Goal: Information Seeking & Learning: Learn about a topic

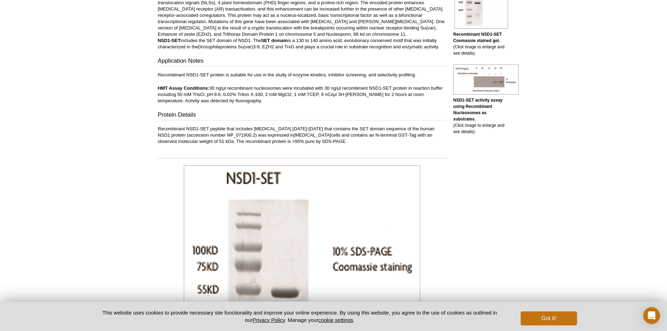
scroll to position [210, 0]
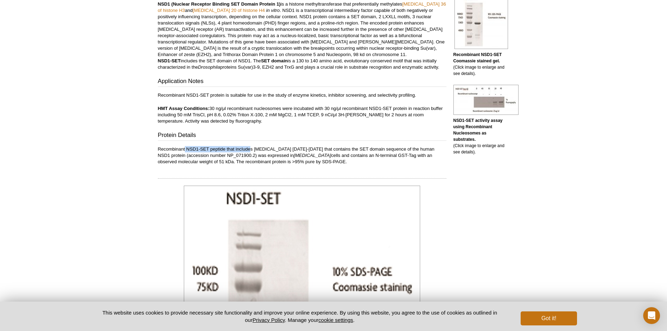
drag, startPoint x: 185, startPoint y: 149, endPoint x: 252, endPoint y: 147, distance: 66.9
click at [252, 147] on p "Recombinant NSD1-SET peptide that includes [MEDICAL_DATA] [DATE]-[DATE] that co…" at bounding box center [302, 155] width 289 height 19
drag, startPoint x: 249, startPoint y: 148, endPoint x: 307, endPoint y: 149, distance: 58.2
click at [307, 149] on p "Recombinant NSD1-SET peptide that includes [MEDICAL_DATA] [DATE]-[DATE] that co…" at bounding box center [302, 155] width 289 height 19
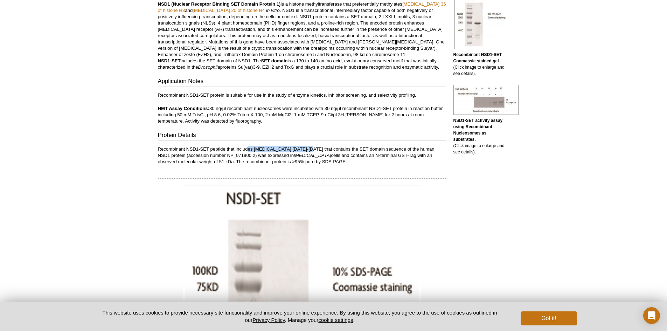
click at [307, 149] on p "Recombinant NSD1-SET peptide that includes [MEDICAL_DATA] [DATE]-[DATE] that co…" at bounding box center [302, 155] width 289 height 19
drag, startPoint x: 282, startPoint y: 149, endPoint x: 362, endPoint y: 151, distance: 79.5
click at [362, 151] on p "Recombinant NSD1-SET peptide that includes [MEDICAL_DATA] [DATE]-[DATE] that co…" at bounding box center [302, 155] width 289 height 19
drag, startPoint x: 321, startPoint y: 148, endPoint x: 396, endPoint y: 148, distance: 74.6
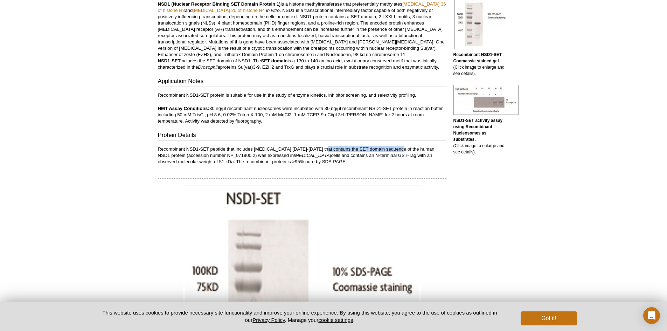
click at [396, 148] on p "Recombinant NSD1-SET peptide that includes [MEDICAL_DATA] [DATE]-[DATE] that co…" at bounding box center [302, 155] width 289 height 19
click at [425, 149] on p "Recombinant NSD1-SET peptide that includes [MEDICAL_DATA] [DATE]-[DATE] that co…" at bounding box center [302, 155] width 289 height 19
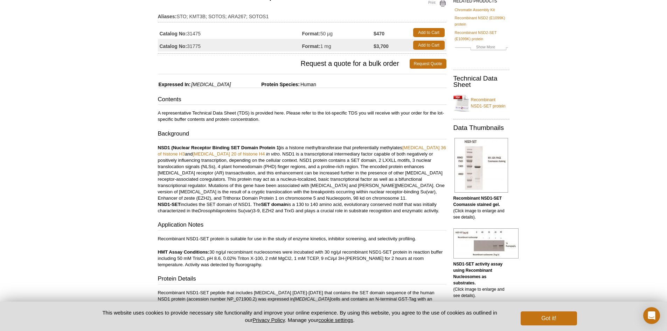
scroll to position [0, 0]
